Goal: Task Accomplishment & Management: Manage account settings

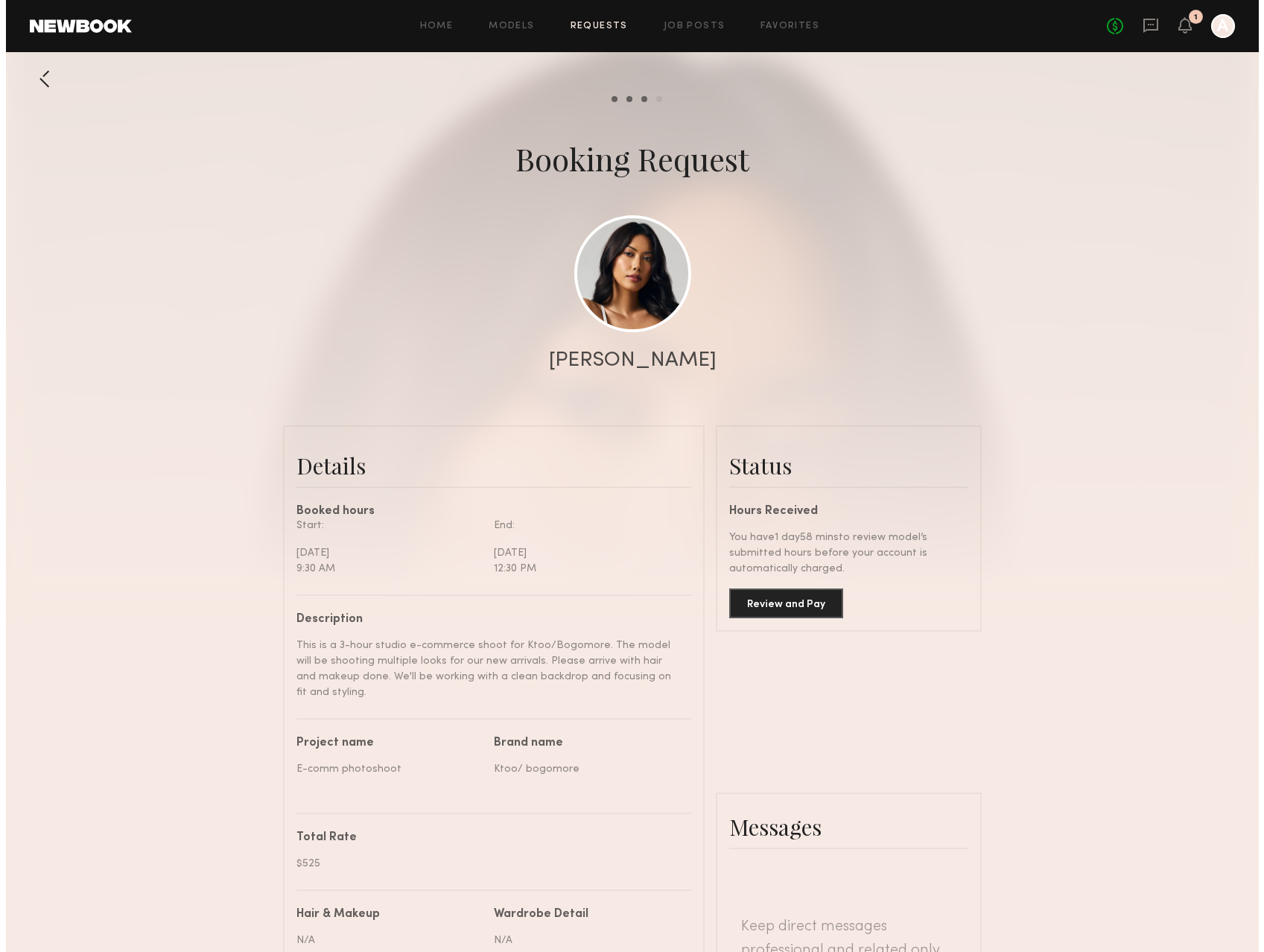
scroll to position [1498, 0]
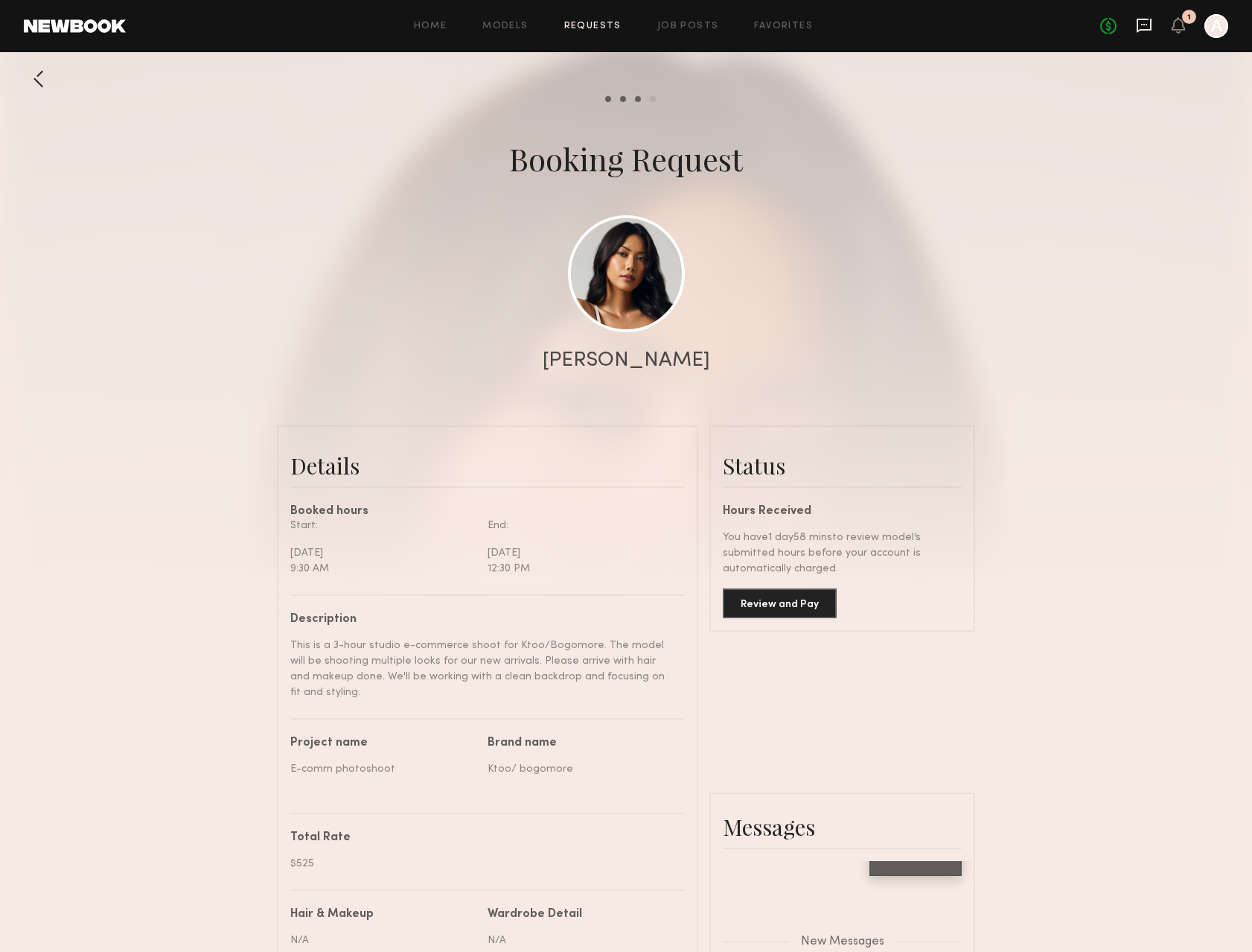
click at [1142, 19] on icon at bounding box center [1144, 25] width 15 height 14
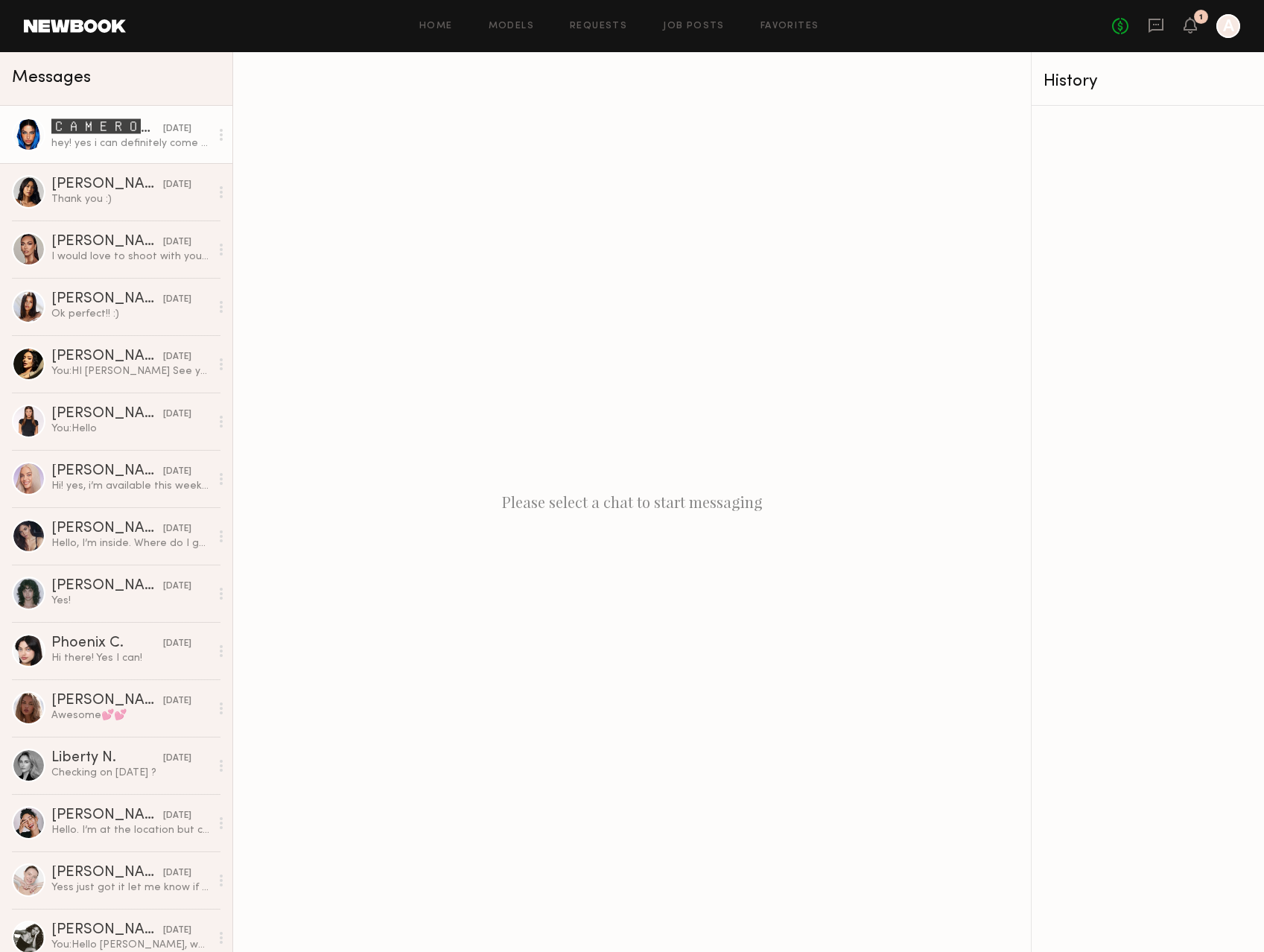
click at [178, 143] on div "hey! yes i can definitely come hmua ready!" at bounding box center [131, 143] width 158 height 14
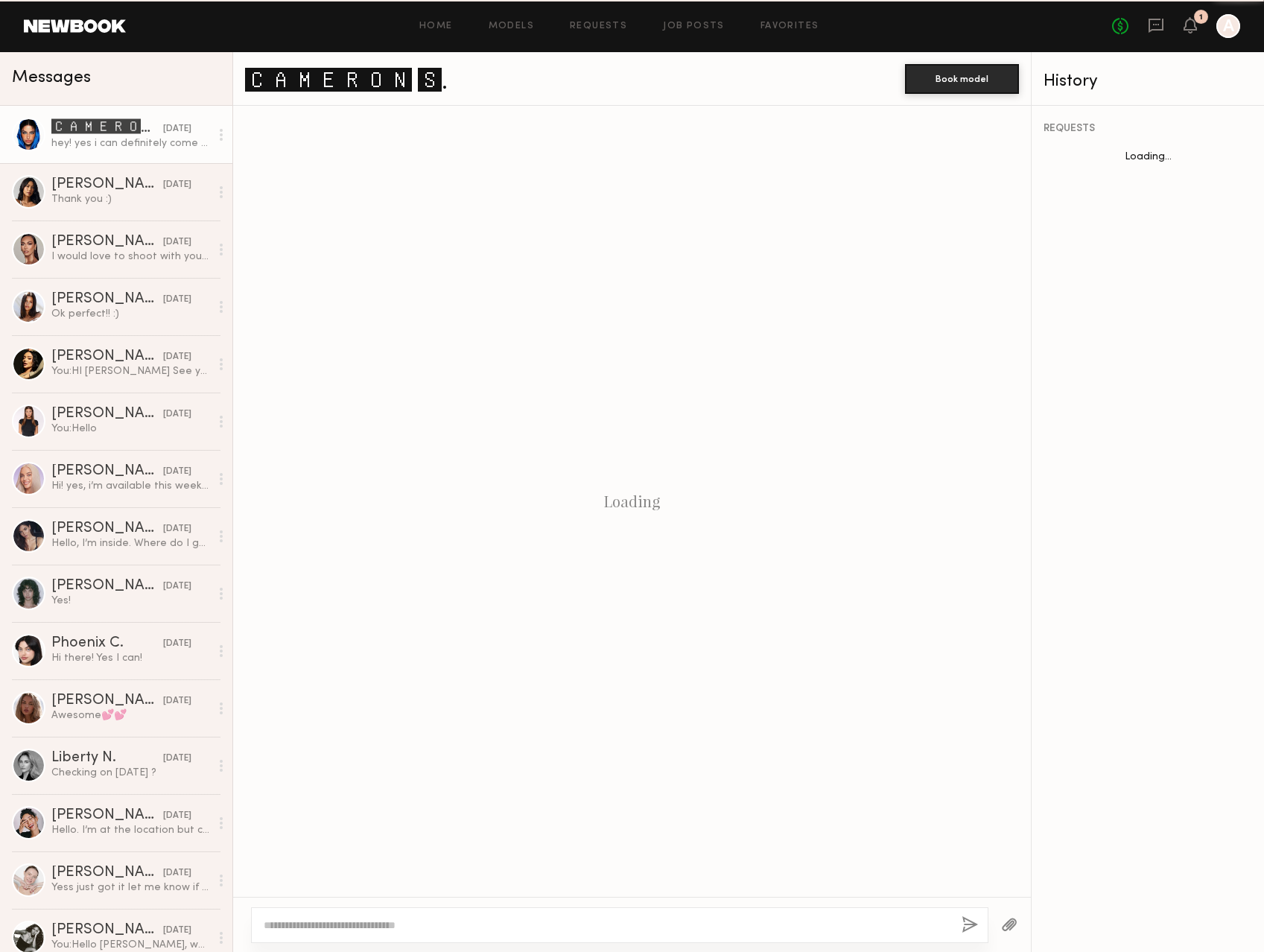
scroll to position [59, 0]
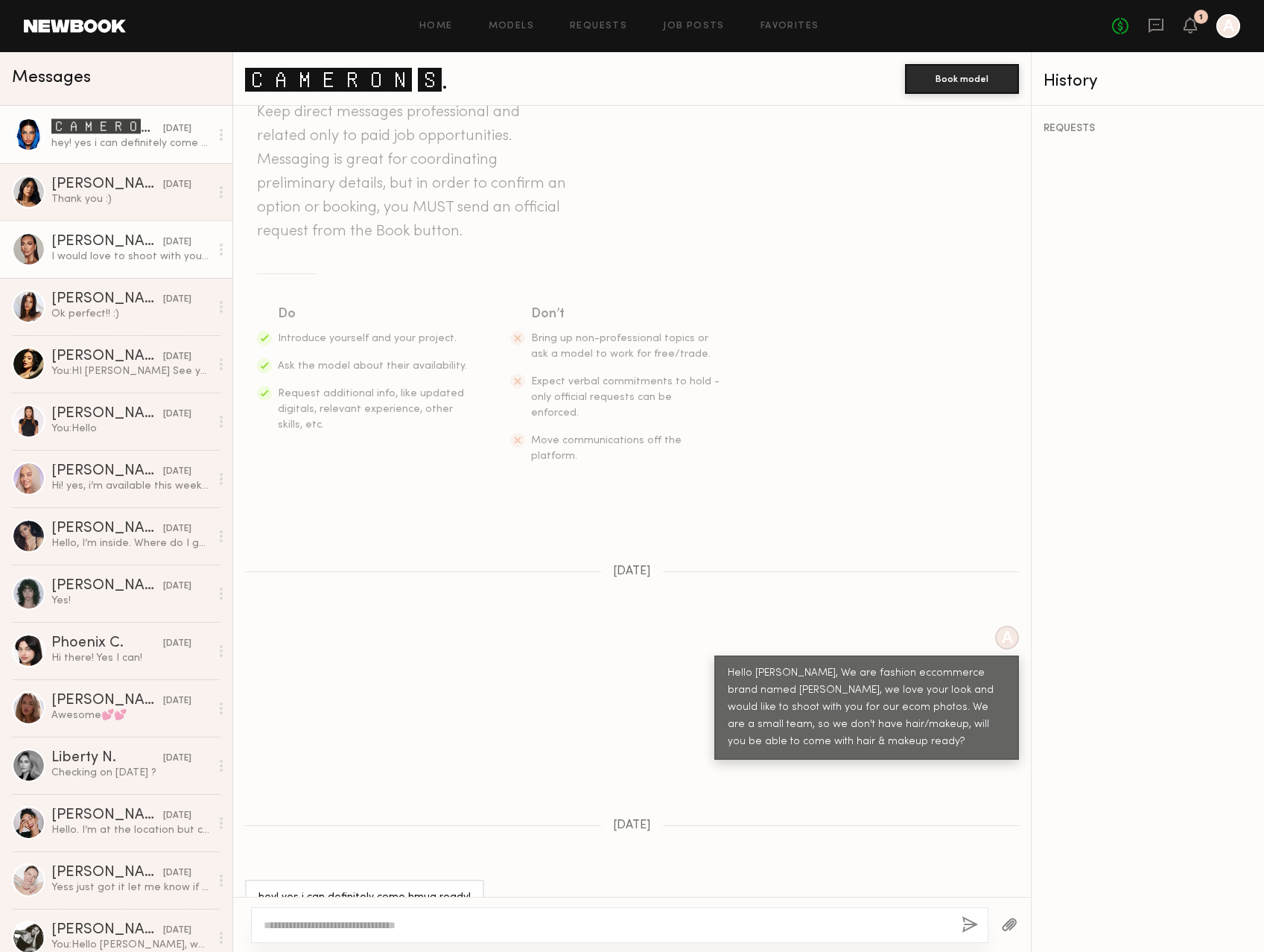
click at [78, 238] on div "[PERSON_NAME]" at bounding box center [108, 242] width 112 height 15
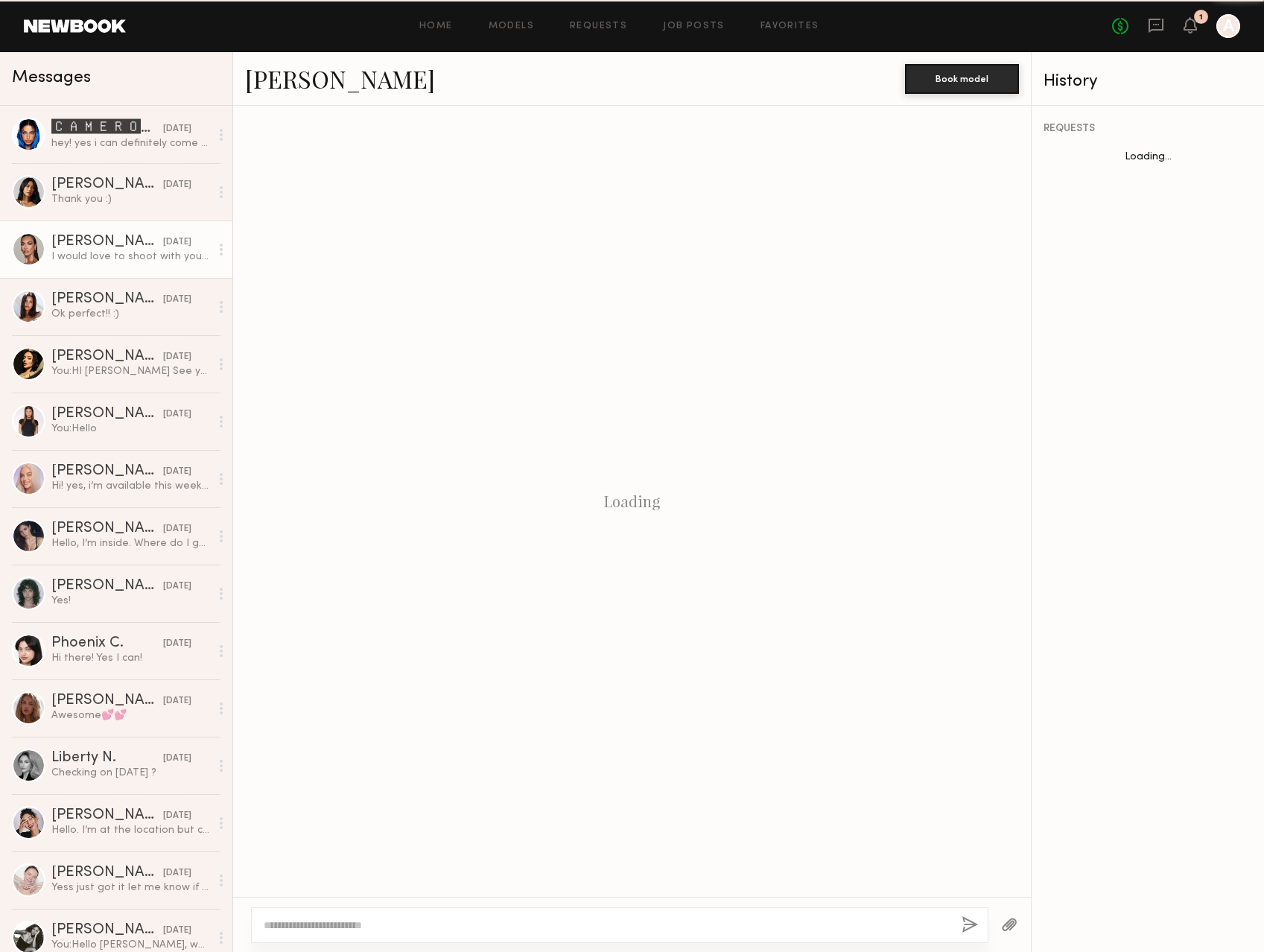
scroll to position [148, 0]
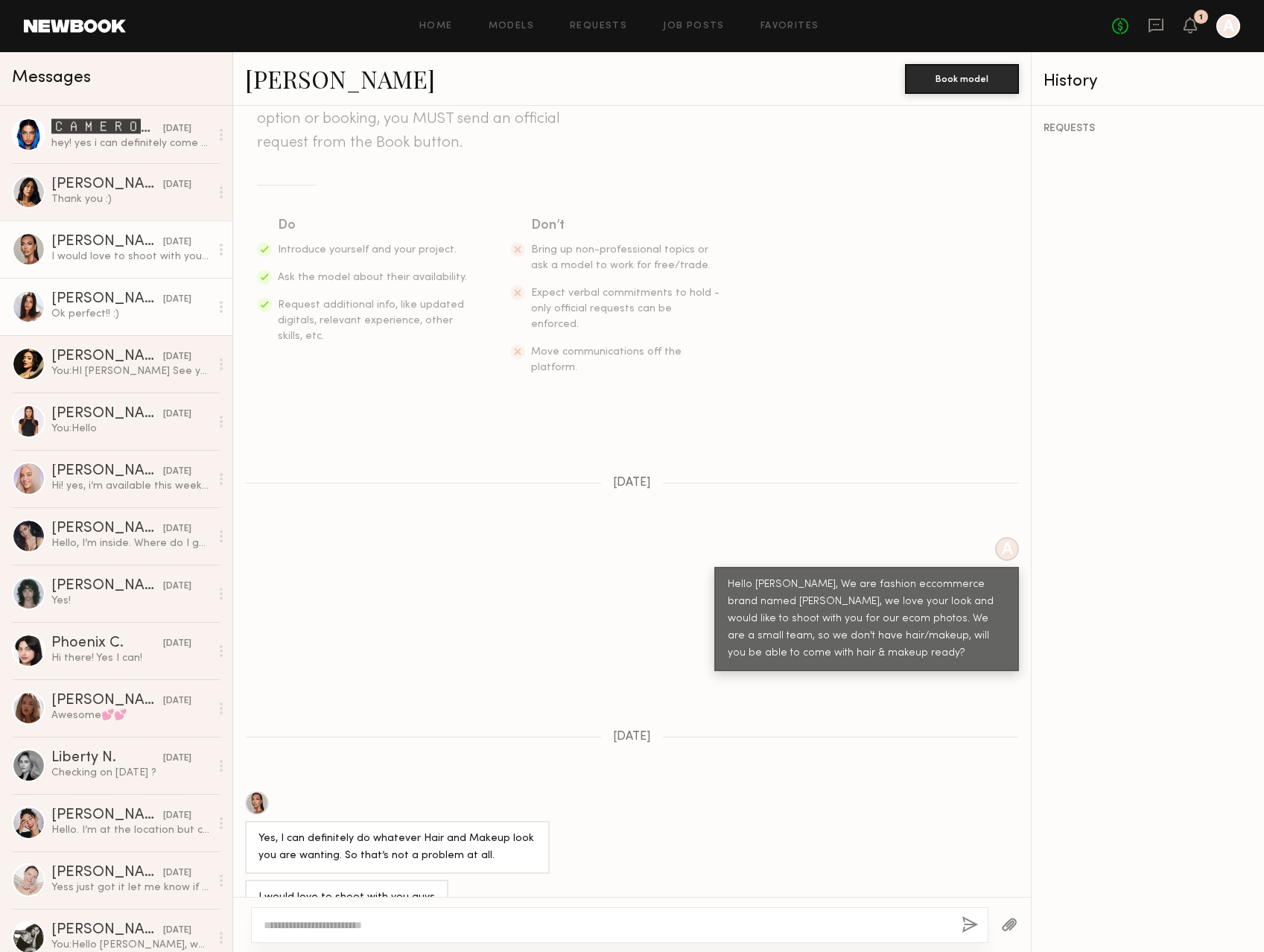
click at [169, 312] on div "Ok perfect!! :)" at bounding box center [131, 313] width 158 height 14
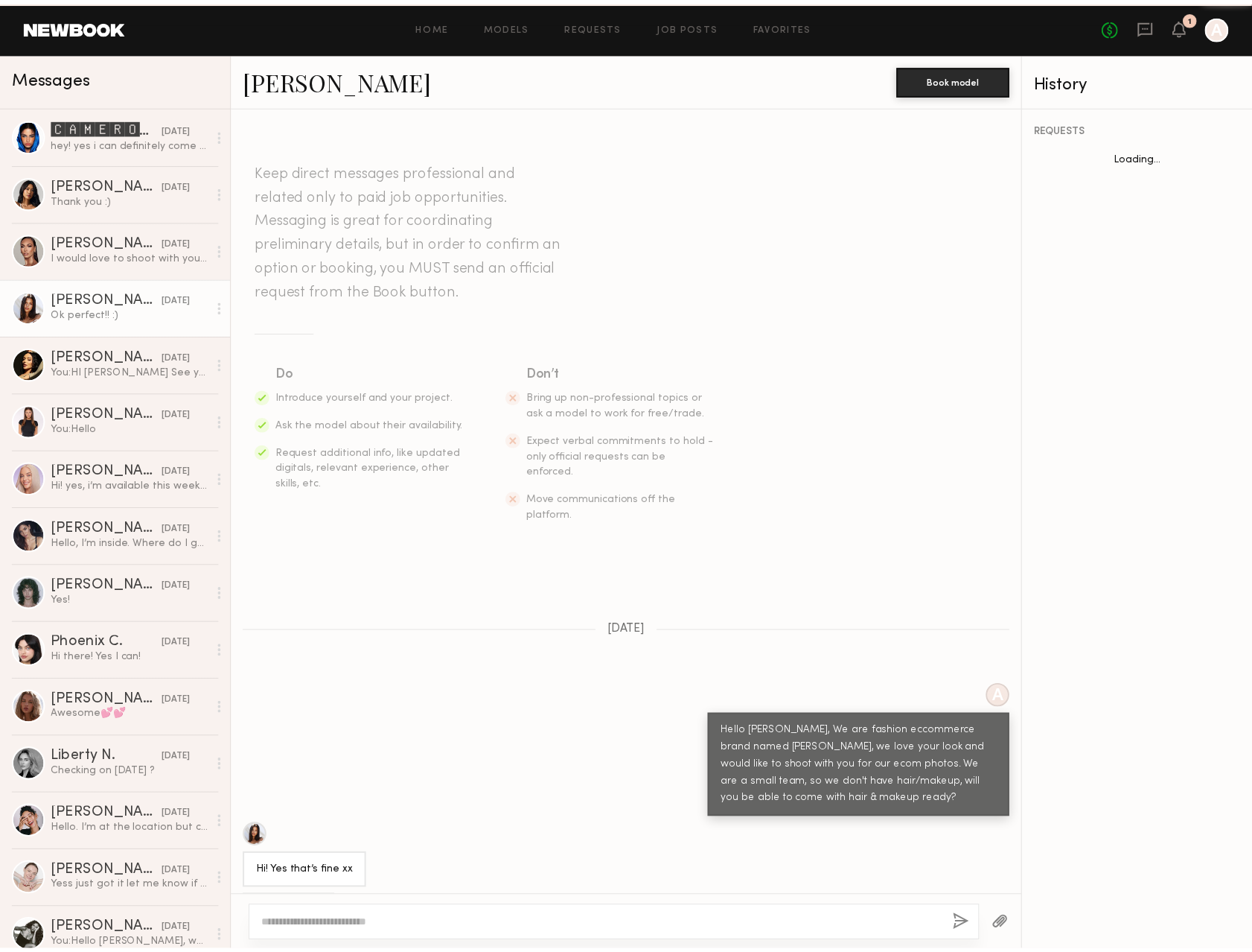
scroll to position [464, 0]
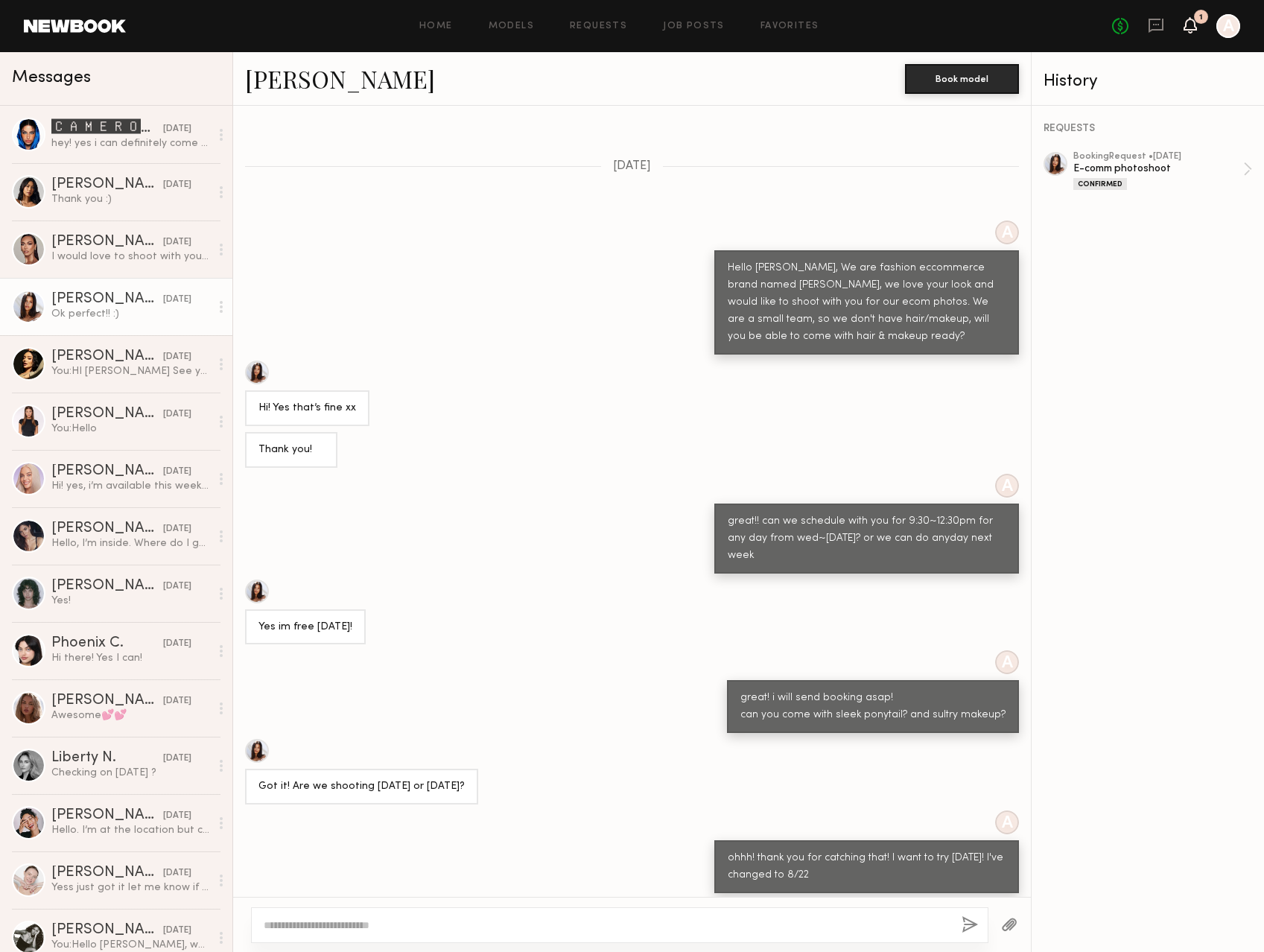
click at [1186, 24] on icon at bounding box center [1190, 24] width 12 height 11
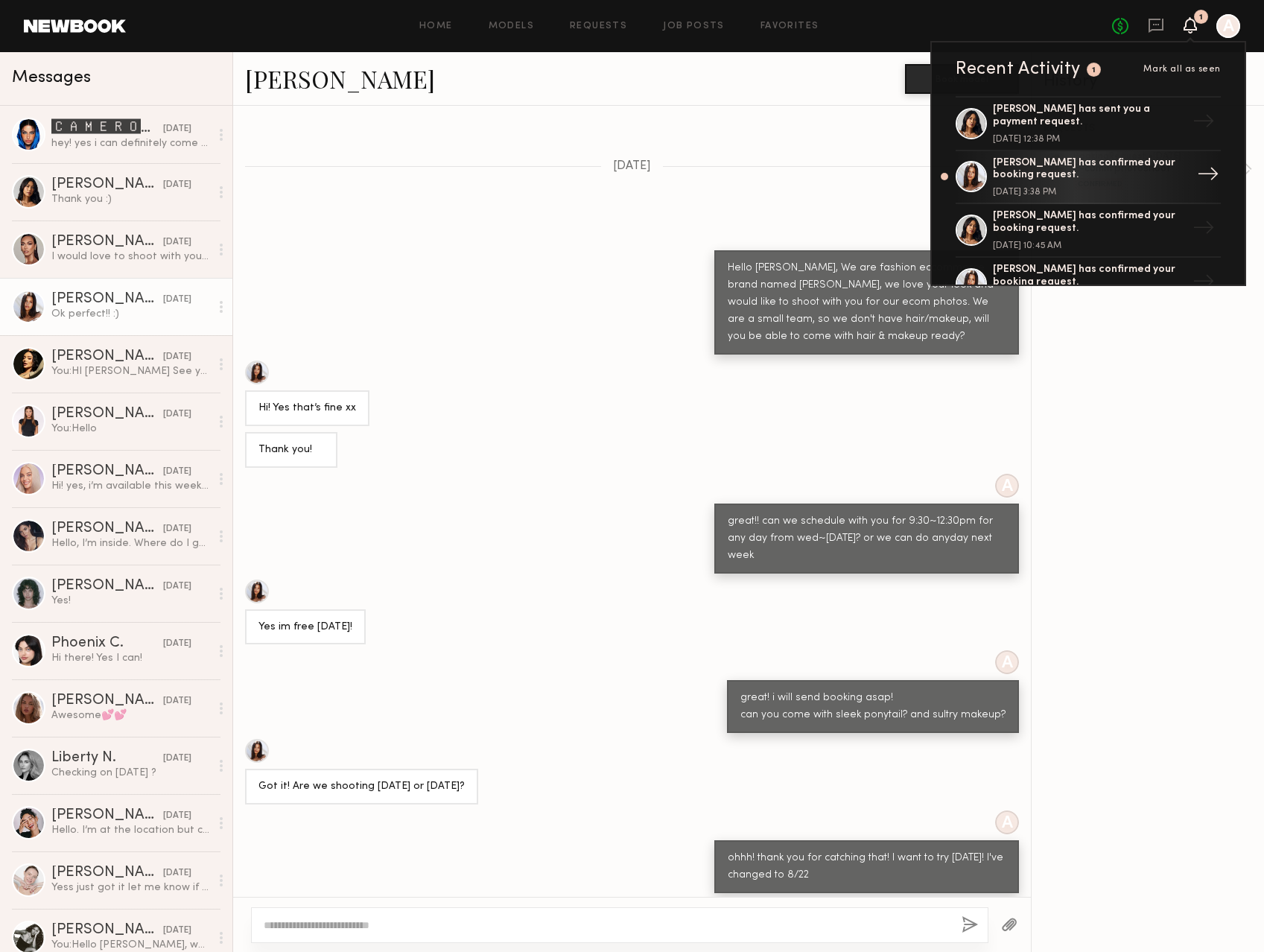
click at [998, 172] on div "[PERSON_NAME] has confirmed your booking request." at bounding box center [1090, 169] width 193 height 25
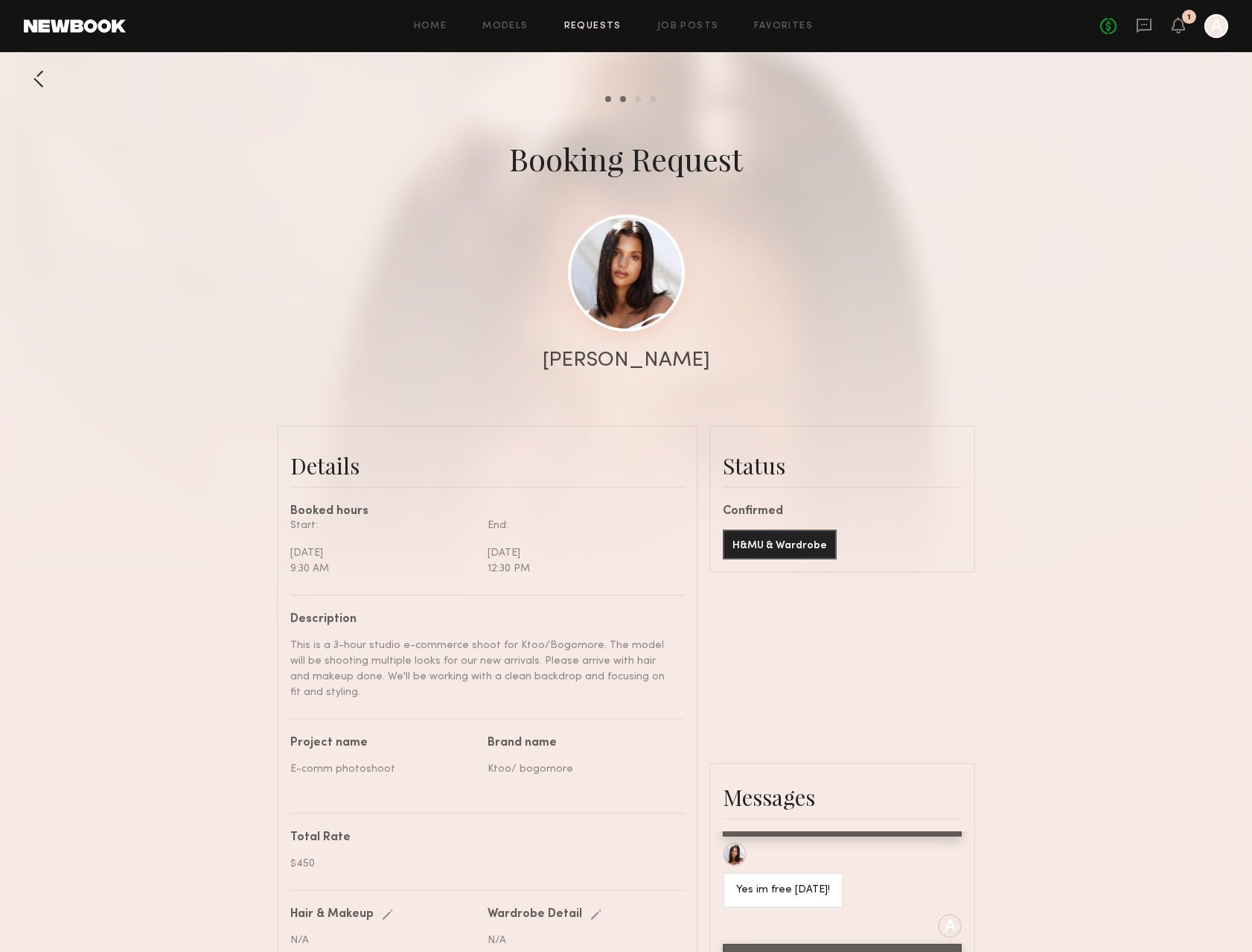
click at [613, 308] on link at bounding box center [627, 273] width 117 height 117
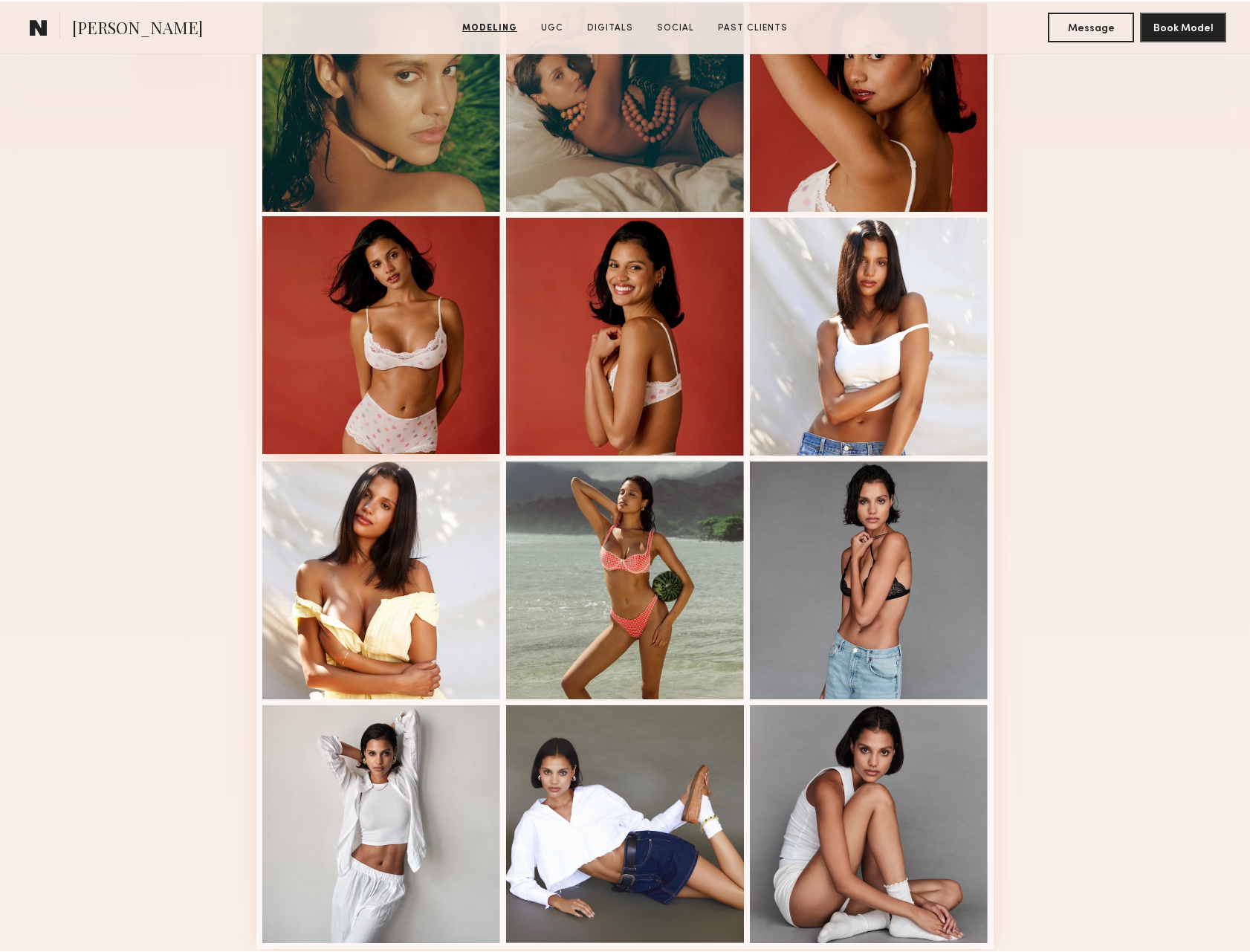
scroll to position [446, 0]
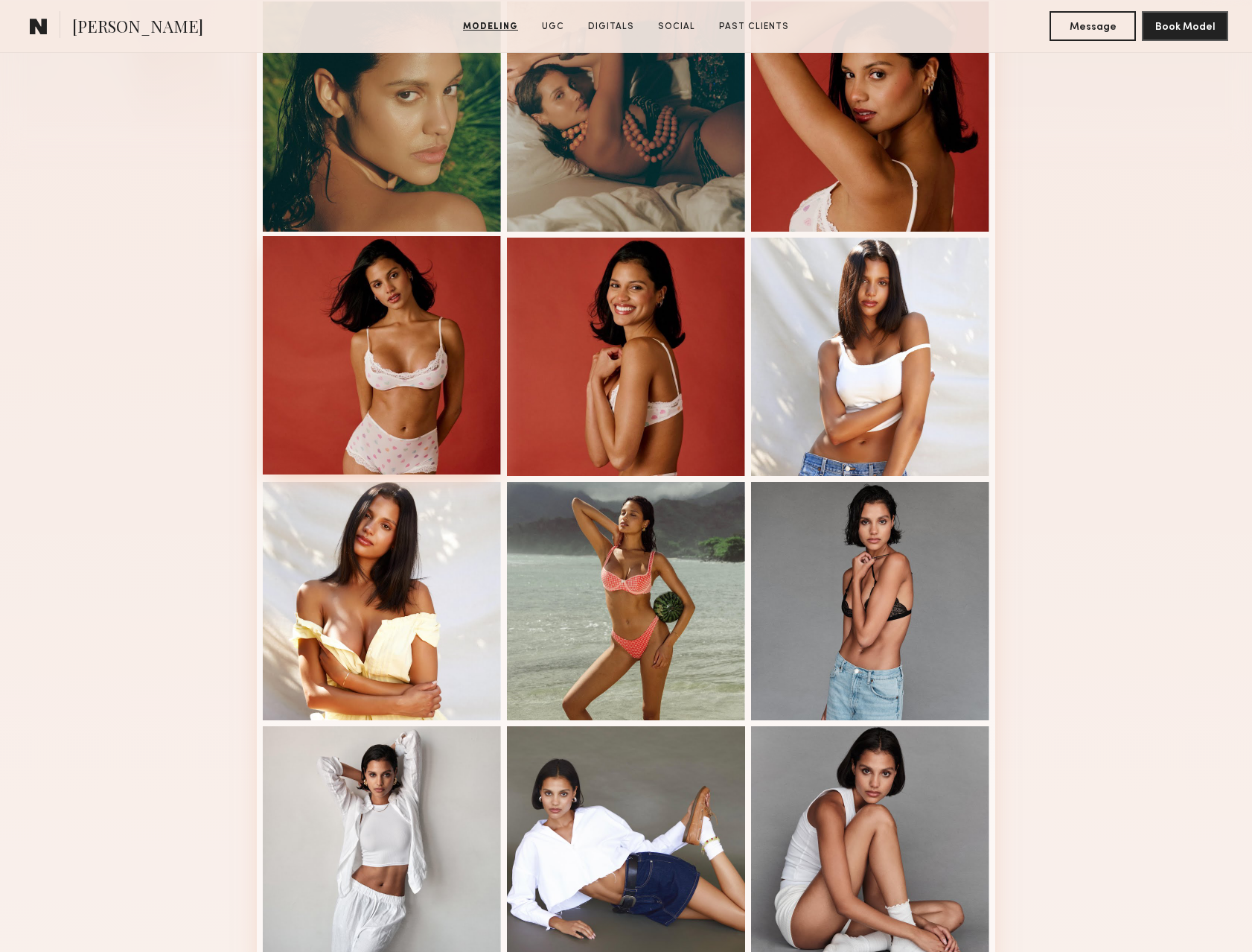
click at [407, 400] on div at bounding box center [382, 355] width 238 height 238
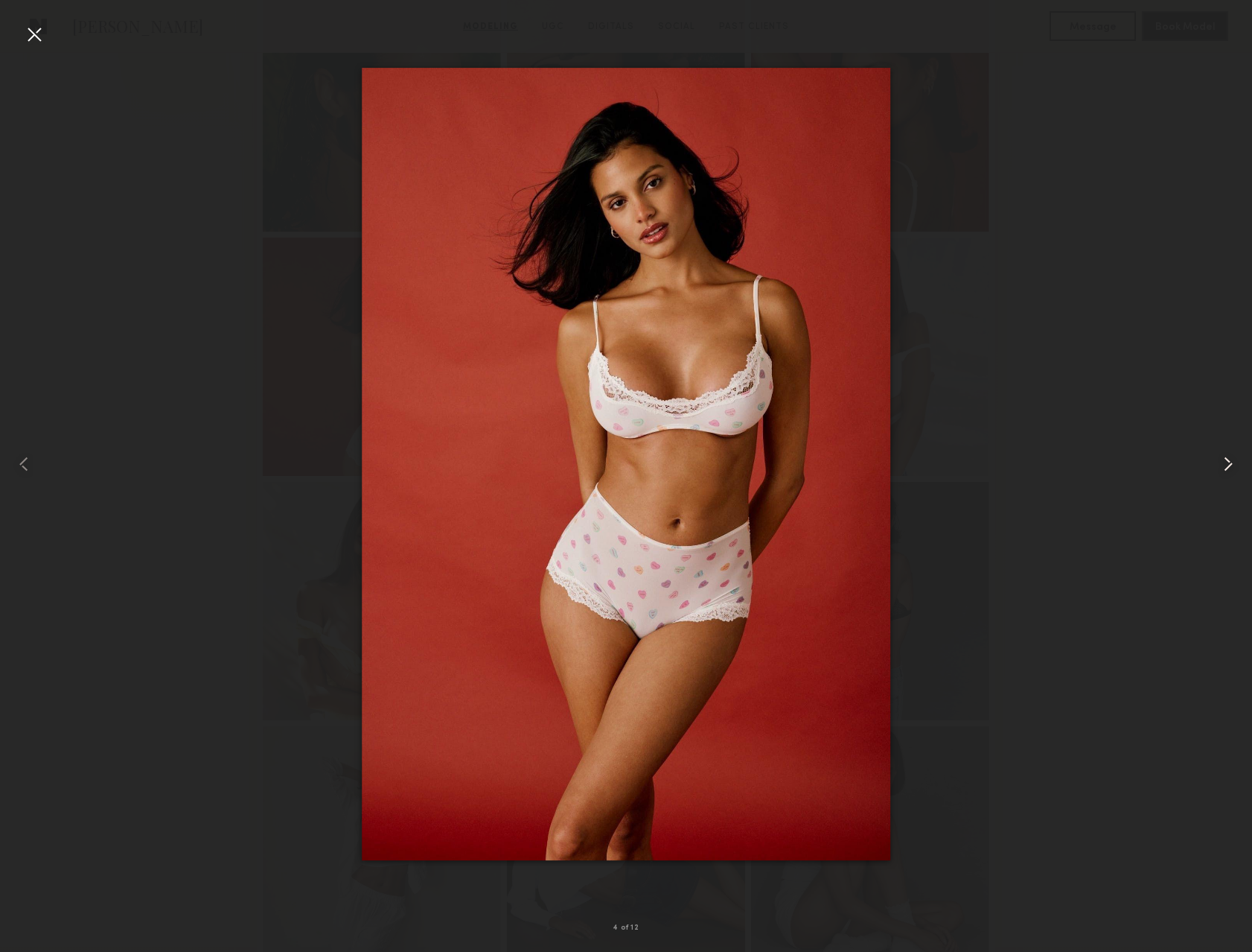
click at [1231, 468] on common-icon at bounding box center [1229, 463] width 24 height 24
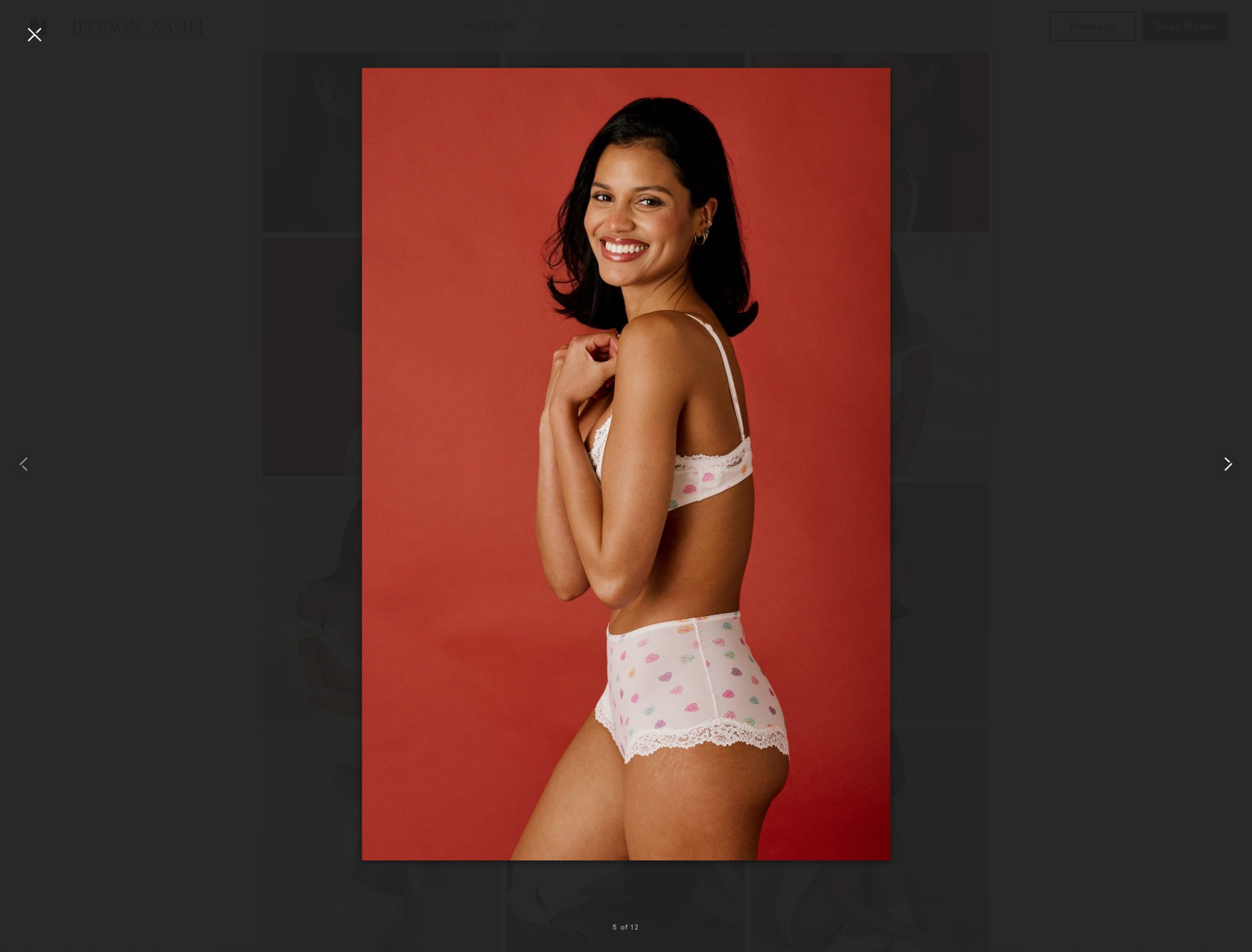
click at [1229, 466] on common-icon at bounding box center [1229, 463] width 24 height 24
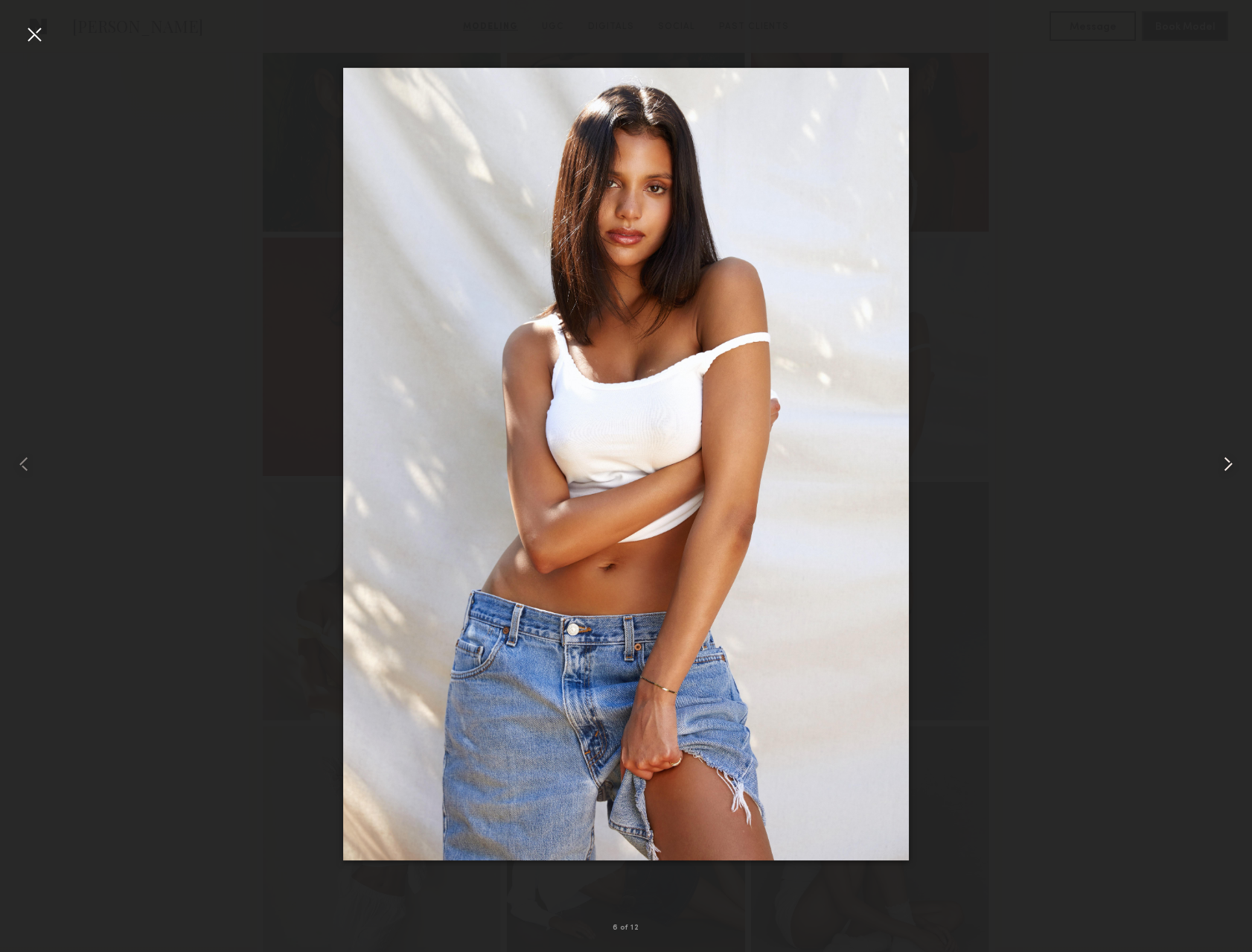
click at [1228, 466] on common-icon at bounding box center [1229, 463] width 24 height 24
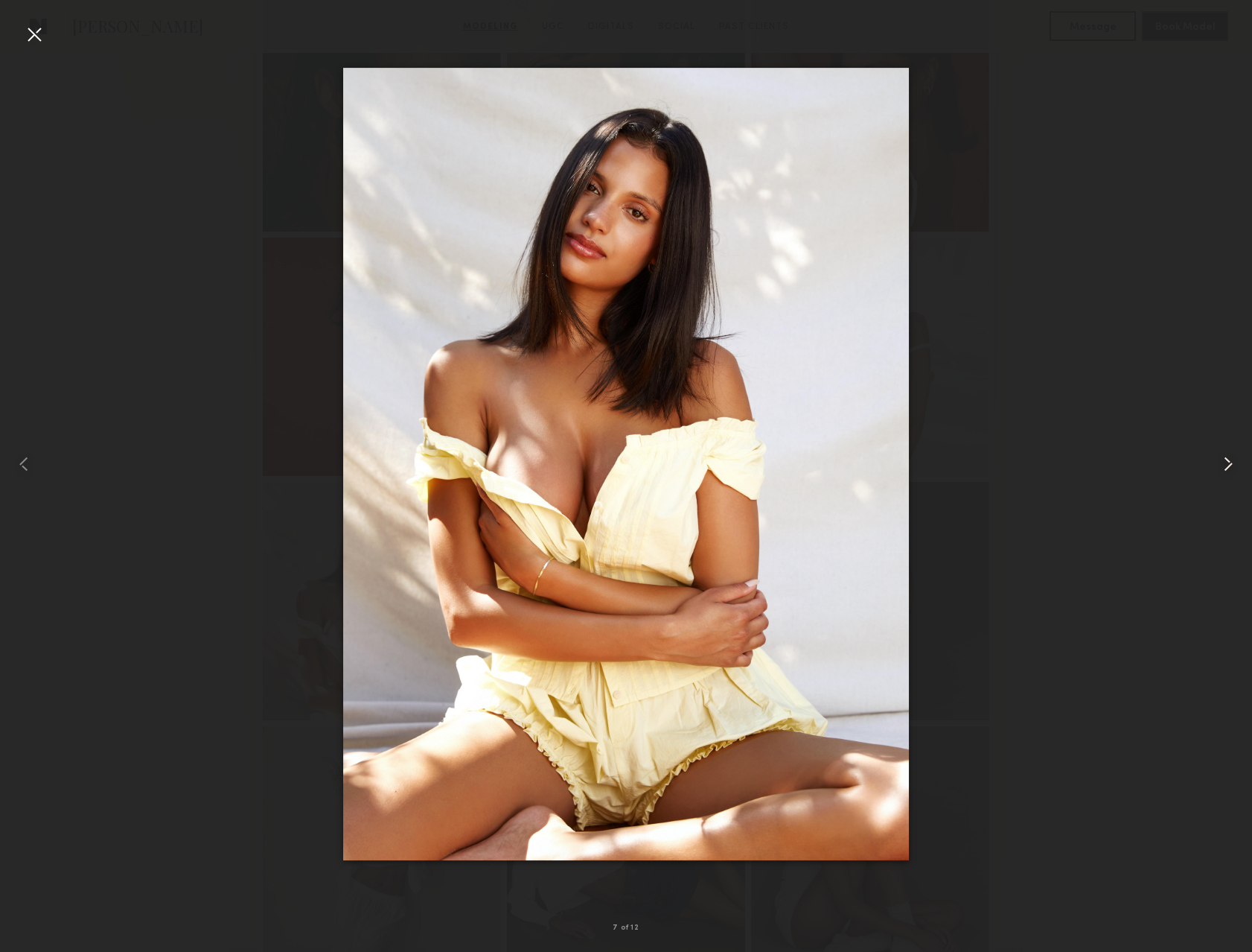
drag, startPoint x: 1228, startPoint y: 465, endPoint x: 1221, endPoint y: 474, distance: 11.4
click at [1224, 471] on common-icon at bounding box center [1229, 463] width 24 height 24
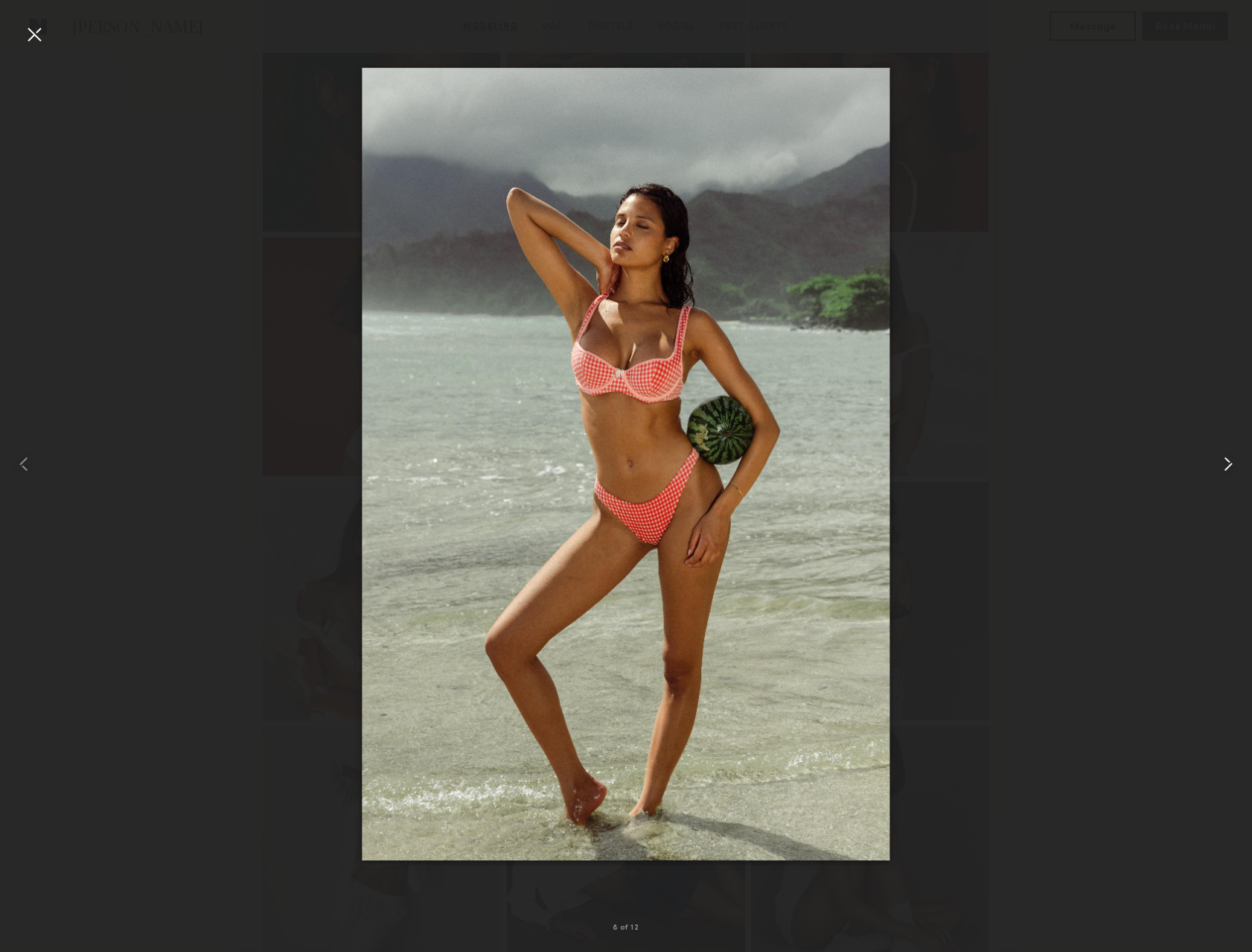
click at [1221, 474] on common-icon at bounding box center [1229, 463] width 24 height 24
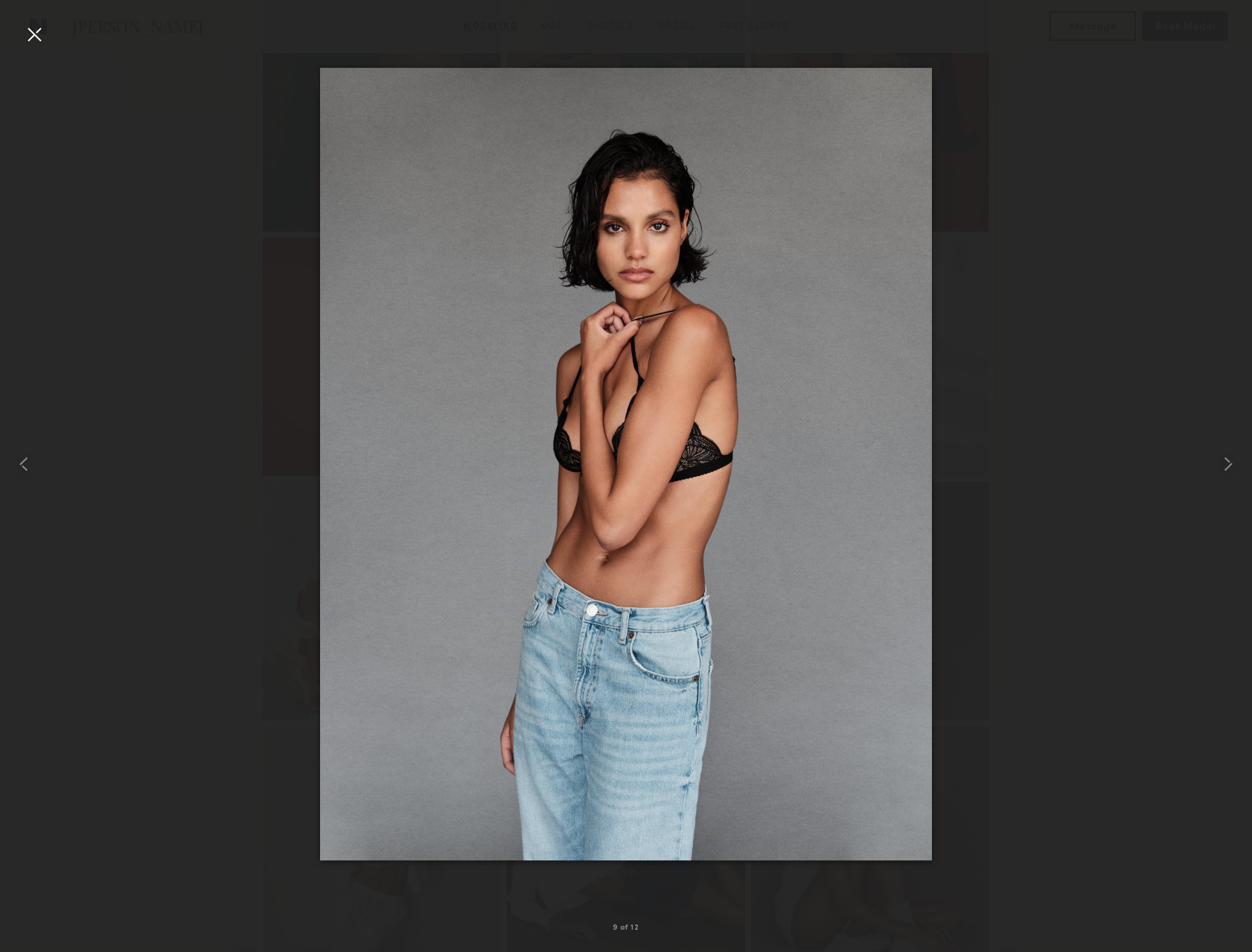
click at [207, 378] on div at bounding box center [626, 464] width 1252 height 880
click at [1222, 466] on common-icon at bounding box center [1229, 463] width 24 height 24
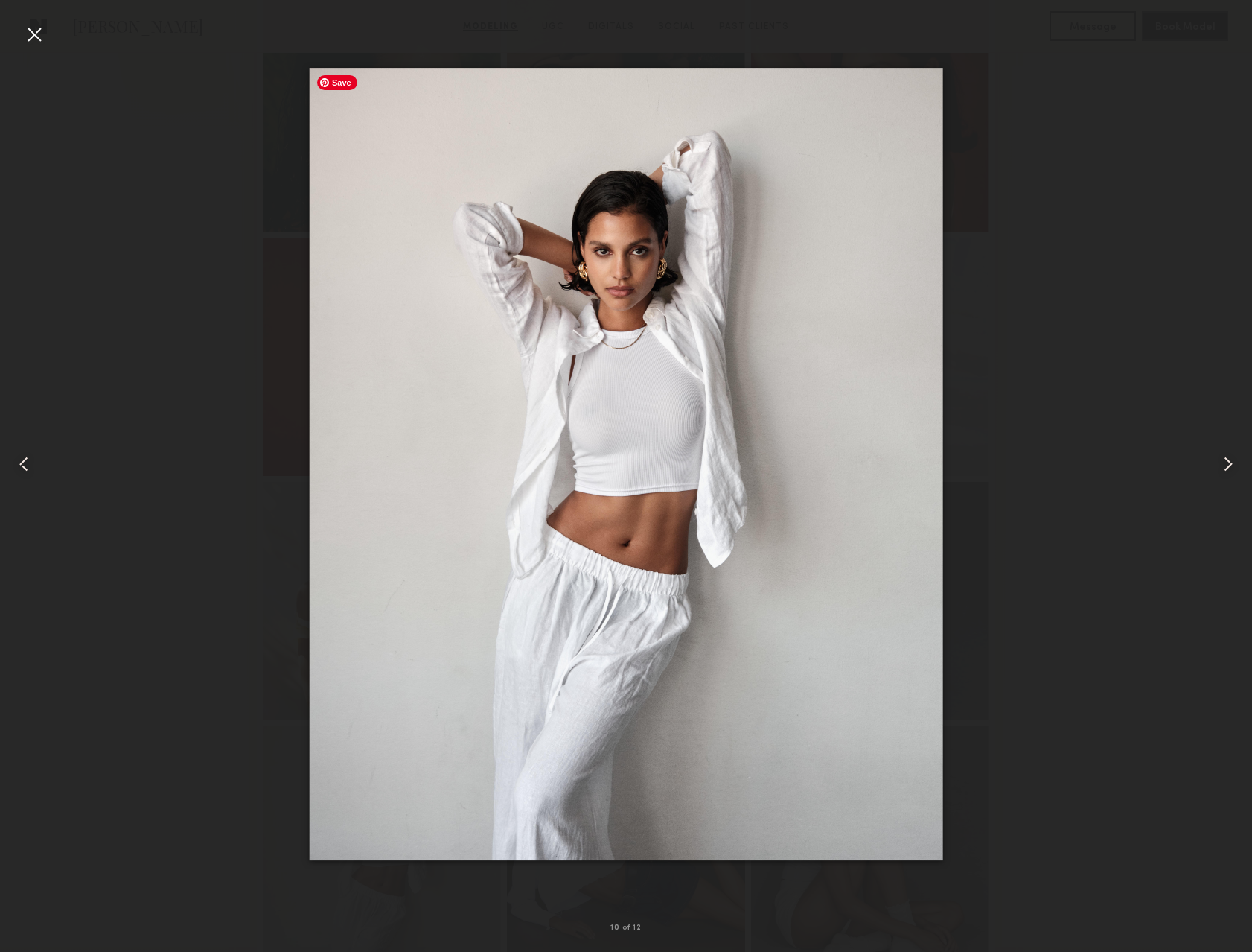
click at [439, 538] on img at bounding box center [627, 463] width 634 height 792
